Goal: Check status: Check status

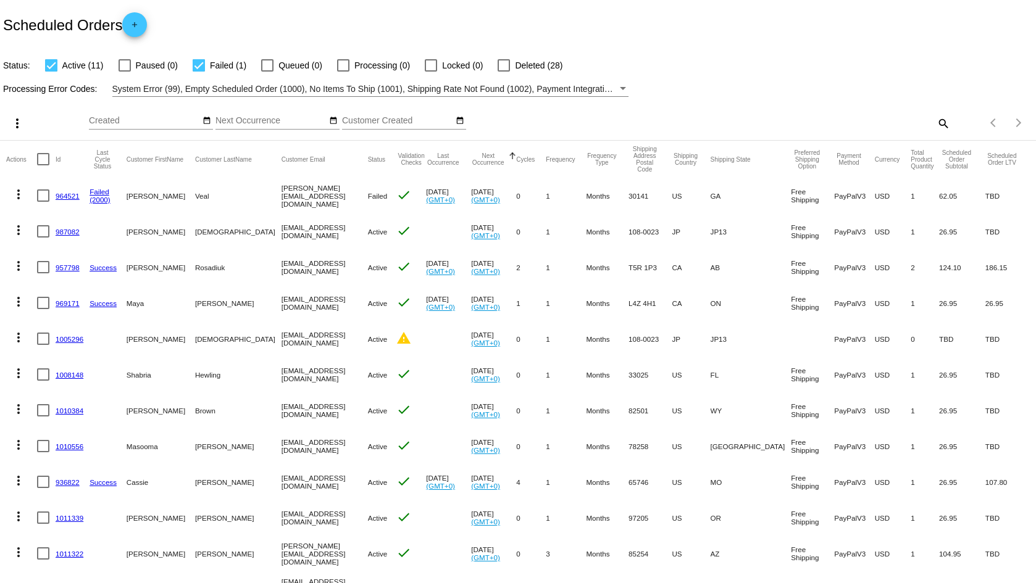
click at [65, 232] on link "987082" at bounding box center [68, 232] width 24 height 8
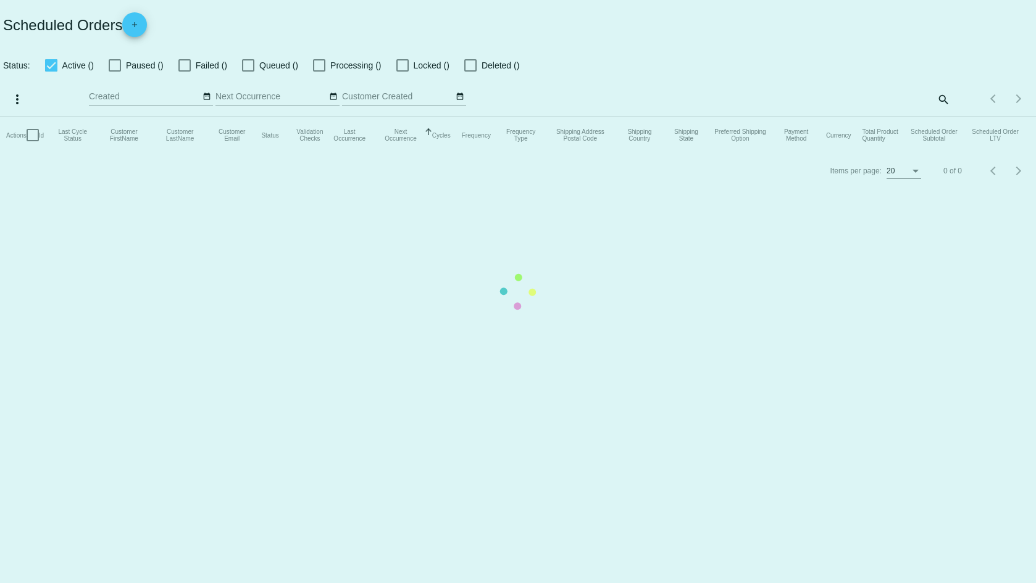
checkbox input "true"
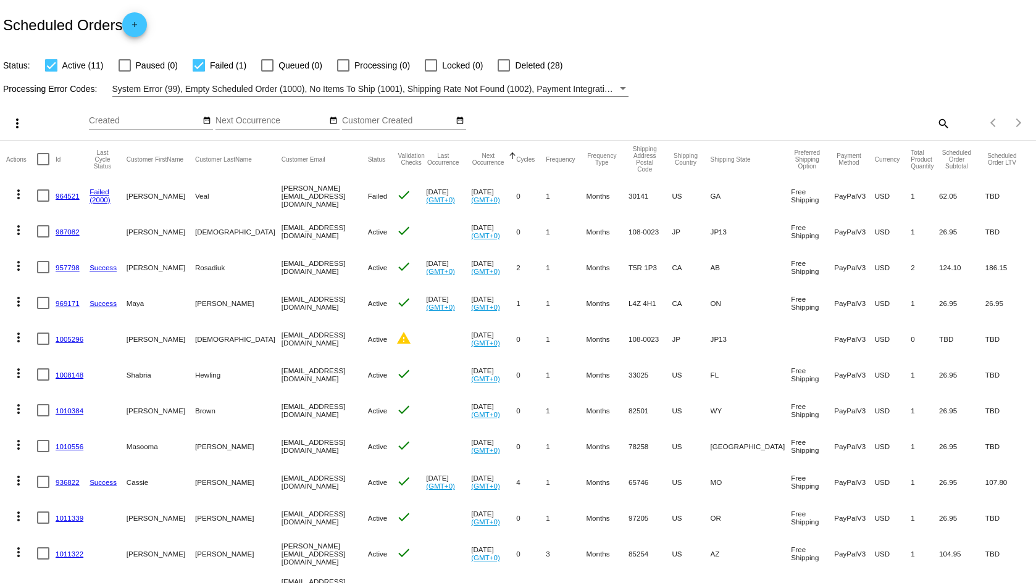
drag, startPoint x: 309, startPoint y: 339, endPoint x: 225, endPoint y: 339, distance: 83.3
click at [281, 339] on mat-cell "[EMAIL_ADDRESS][DOMAIN_NAME]" at bounding box center [324, 339] width 86 height 36
copy mat-cell "[EMAIL_ADDRESS][DOMAIN_NAME]"
click at [935, 119] on mat-icon "search" at bounding box center [942, 123] width 15 height 19
click at [891, 122] on input "Search" at bounding box center [820, 121] width 258 height 10
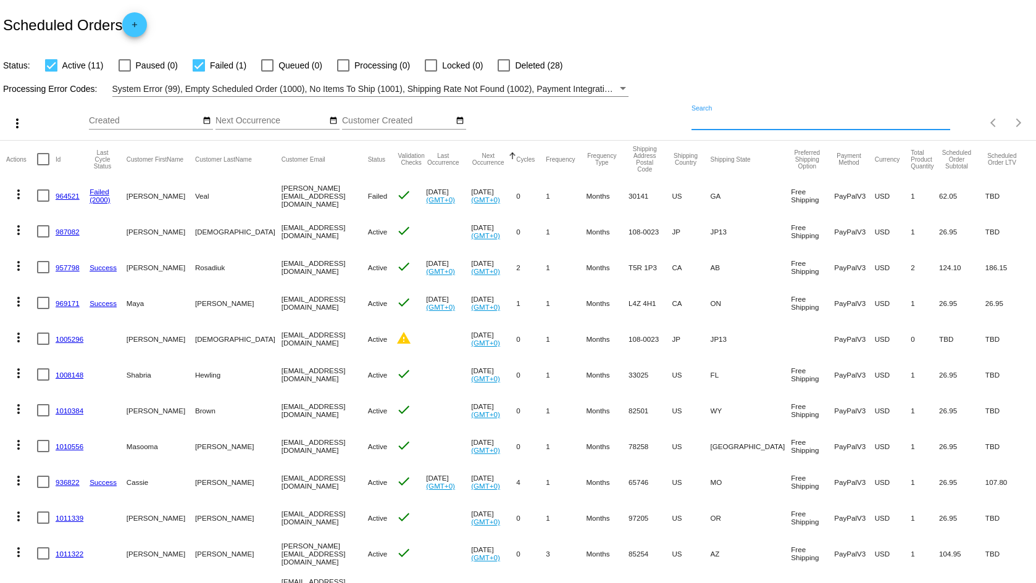
paste input "[EMAIL_ADDRESS][DOMAIN_NAME]"
type input "[EMAIL_ADDRESS][DOMAIN_NAME]"
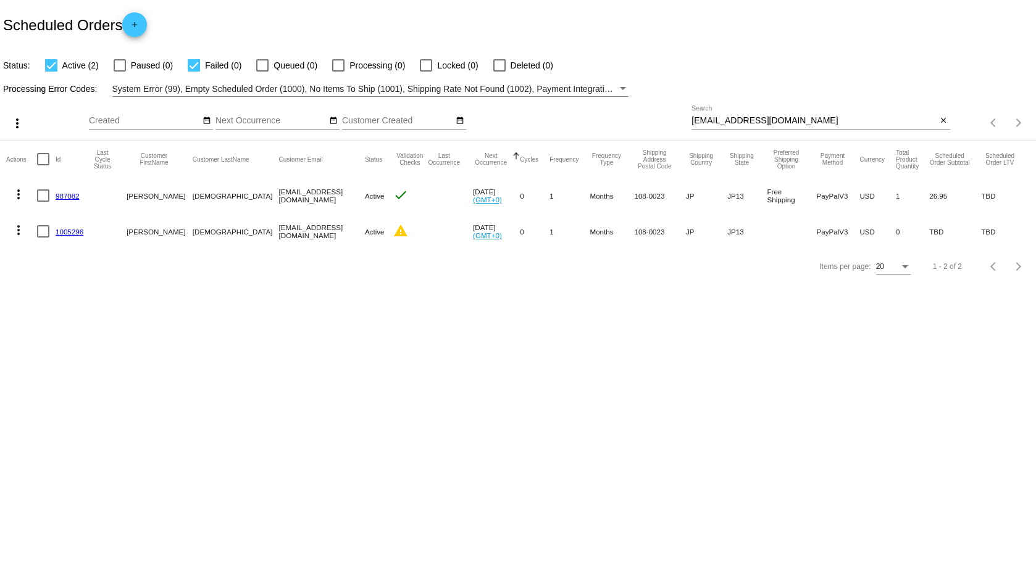
click at [604, 407] on body "Scheduled Orders add Status: Active (2) Paused (0) Failed (0) Queued (0) Proces…" at bounding box center [518, 291] width 1036 height 583
click at [473, 376] on body "Scheduled Orders add Status: Active (2) Paused (0) Failed (0) Queued (0) Proces…" at bounding box center [518, 291] width 1036 height 583
